Goal: Task Accomplishment & Management: Complete application form

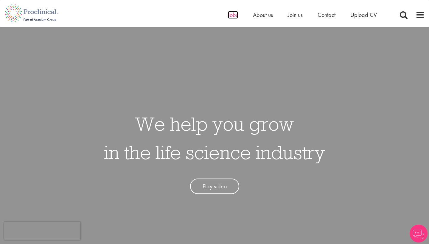
click at [232, 13] on span "Jobs" at bounding box center [233, 15] width 10 height 8
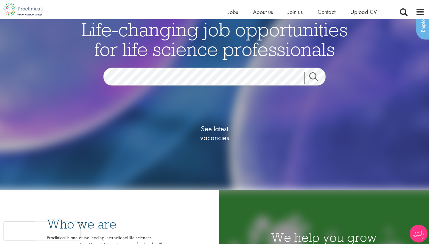
scroll to position [47, 0]
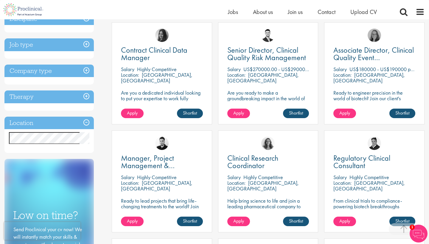
scroll to position [132, 0]
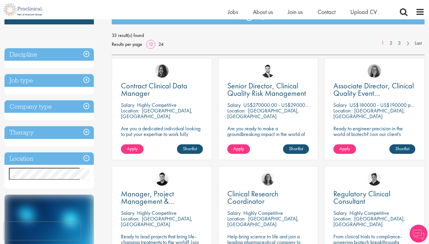
scroll to position [87, 0]
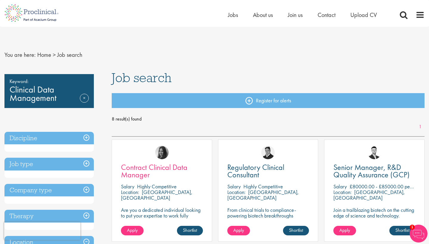
click at [141, 168] on span "Contract Clinical Data Manager" at bounding box center [154, 171] width 66 height 18
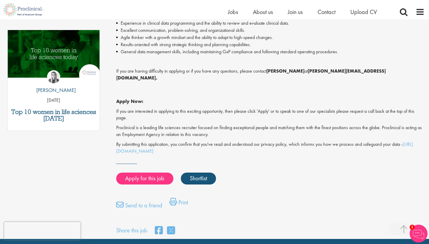
scroll to position [303, 0]
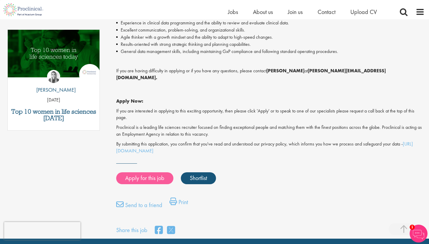
click at [152, 173] on link "Apply for this job" at bounding box center [144, 179] width 57 height 12
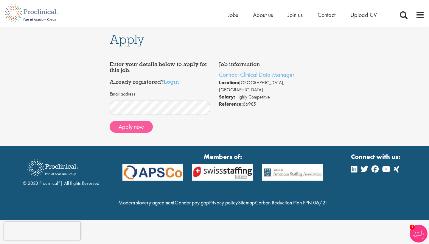
click at [135, 131] on button "Apply now" at bounding box center [131, 127] width 43 height 12
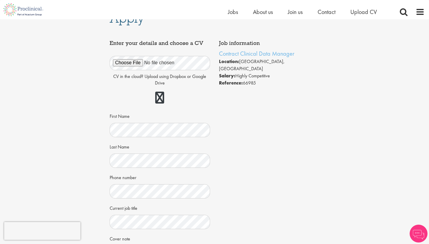
scroll to position [15, 0]
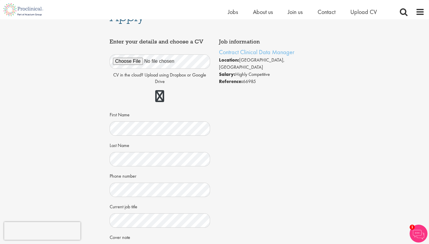
click at [246, 119] on div "Job information Contract Clinical Data Manager Location: London, England Salary…" at bounding box center [214, 159] width 219 height 246
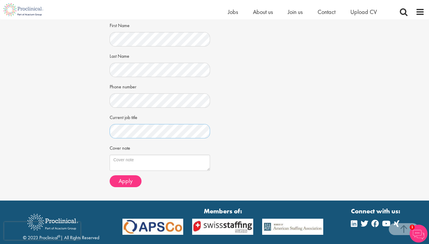
scroll to position [106, 0]
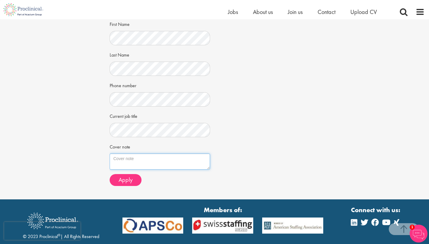
click at [178, 161] on textarea "Cover note" at bounding box center [160, 162] width 101 height 16
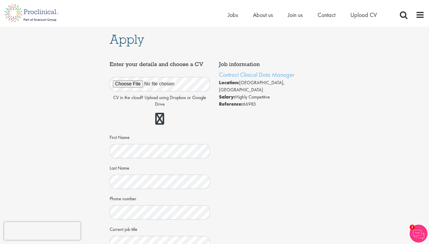
scroll to position [0, 0]
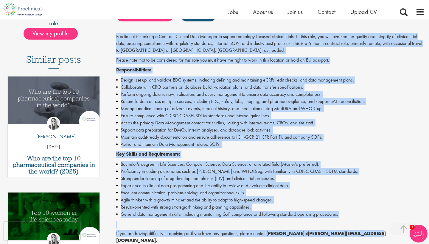
scroll to position [118, 0]
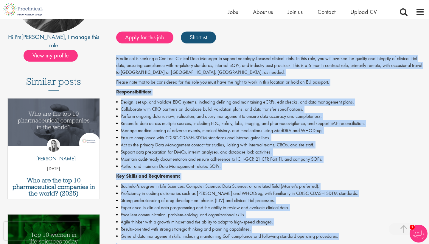
drag, startPoint x: 385, startPoint y: 135, endPoint x: 117, endPoint y: 56, distance: 279.4
click at [117, 56] on div "Proclinical is seeking a Contract Clinical Data Manager to support oncology-foc…" at bounding box center [270, 197] width 309 height 284
copy div "Proclinical is seeking a Contract Clinical Data Manager to support oncology-foc…"
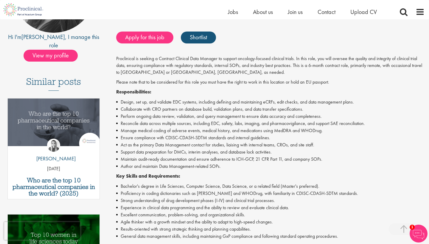
click at [295, 75] on div "Proclinical is seeking a Contract Clinical Data Manager to support oncology-foc…" at bounding box center [270, 197] width 309 height 284
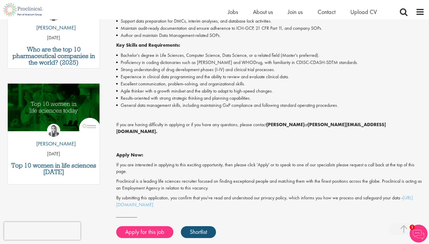
scroll to position [250, 0]
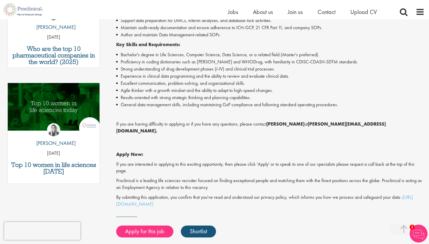
drag, startPoint x: 312, startPoint y: 121, endPoint x: 379, endPoint y: 120, distance: 66.2
click at [379, 121] on p "If you are having difficulty in applying or if you have any questions, please c…" at bounding box center [270, 128] width 309 height 14
copy p "h.hennigan@proclinical.com."
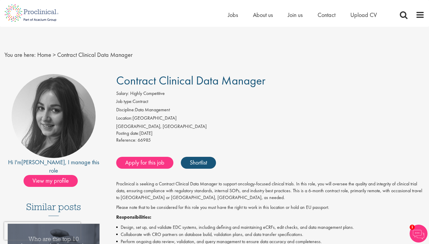
scroll to position [0, 0]
click at [144, 161] on link "Apply for this job" at bounding box center [144, 163] width 57 height 12
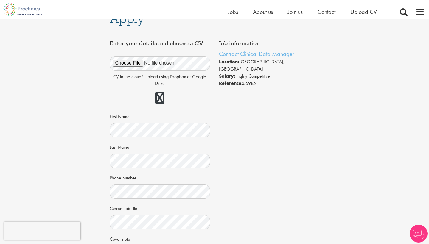
scroll to position [19, 0]
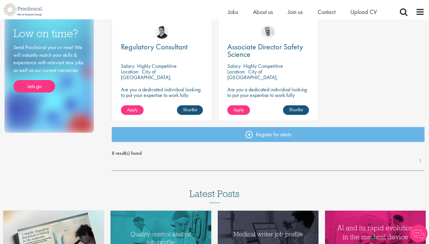
scroll to position [331, 0]
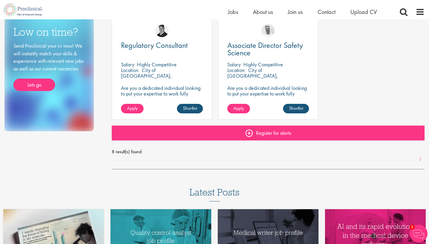
click at [231, 135] on link "Register for alerts" at bounding box center [268, 133] width 313 height 15
